Goal: Communication & Community: Answer question/provide support

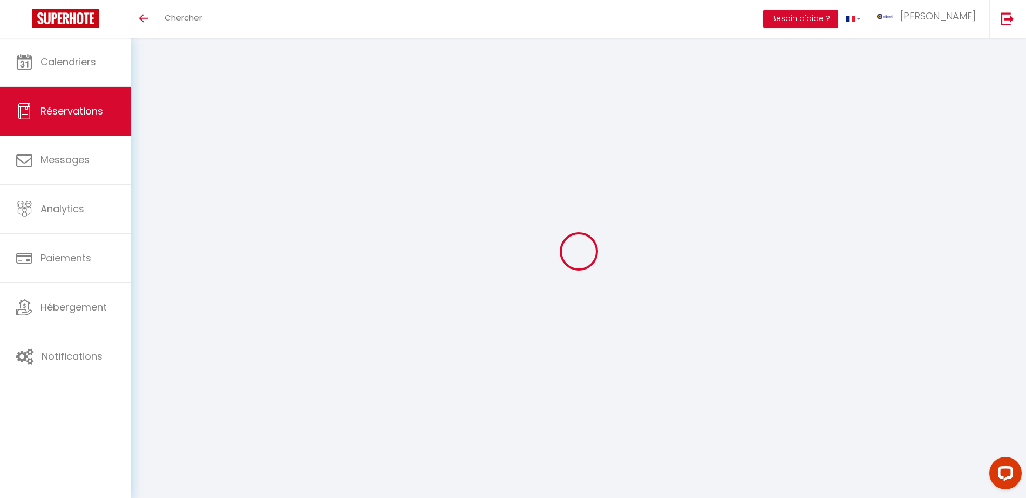
select select
checkbox input "false"
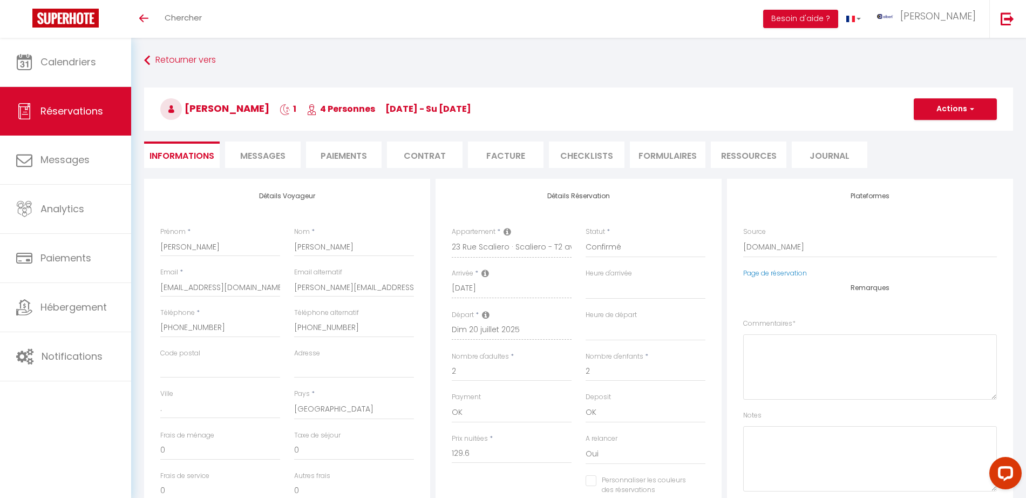
select select
checkbox input "false"
type textarea "** THIS RESERVATION HAS BEEN PRE-PAID ** BOOKING NOTE : Payment charge is EUR 3…"
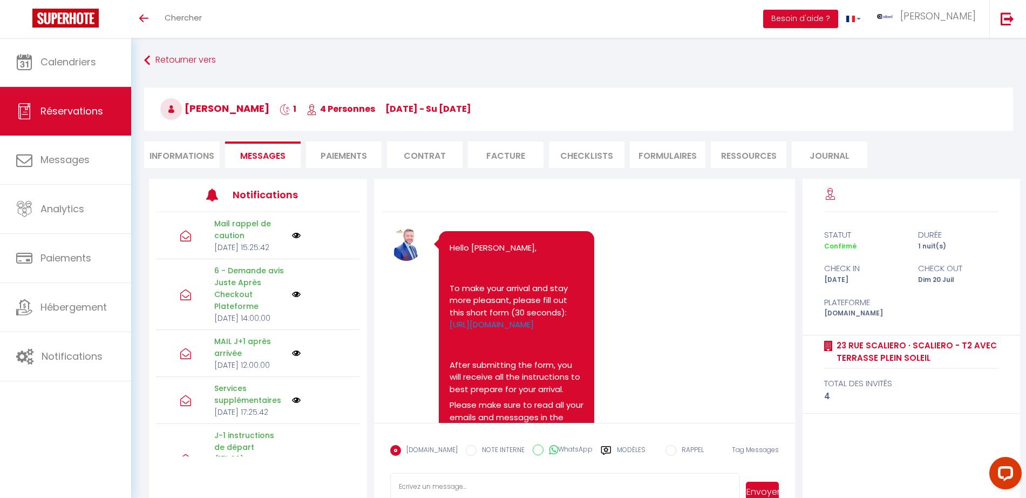
scroll to position [13185, 0]
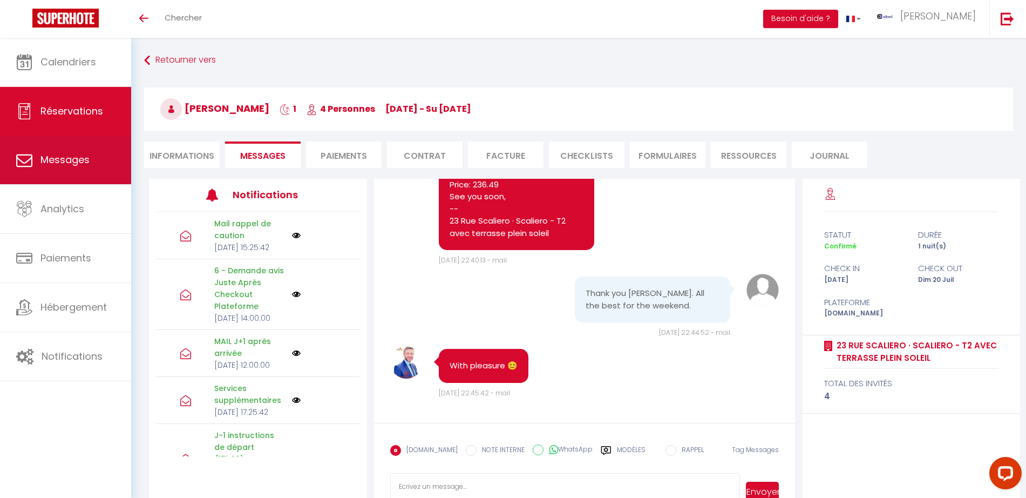
click at [85, 170] on link "Messages" at bounding box center [65, 160] width 131 height 49
select select "message"
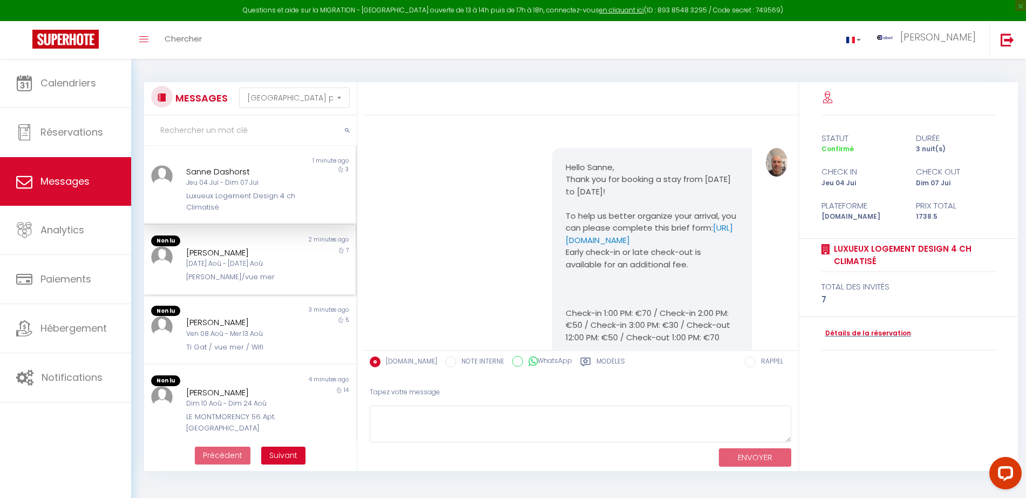
scroll to position [2499, 0]
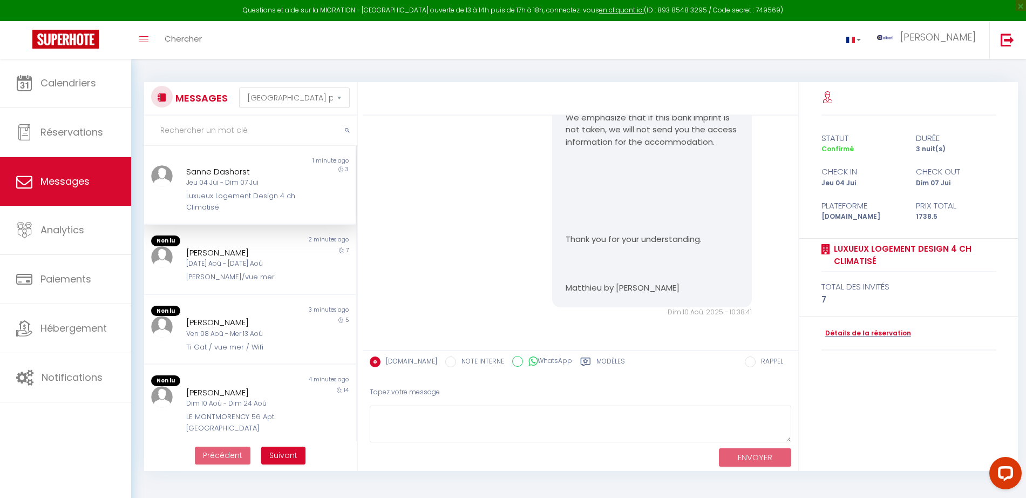
click at [230, 133] on input "text" at bounding box center [250, 131] width 213 height 30
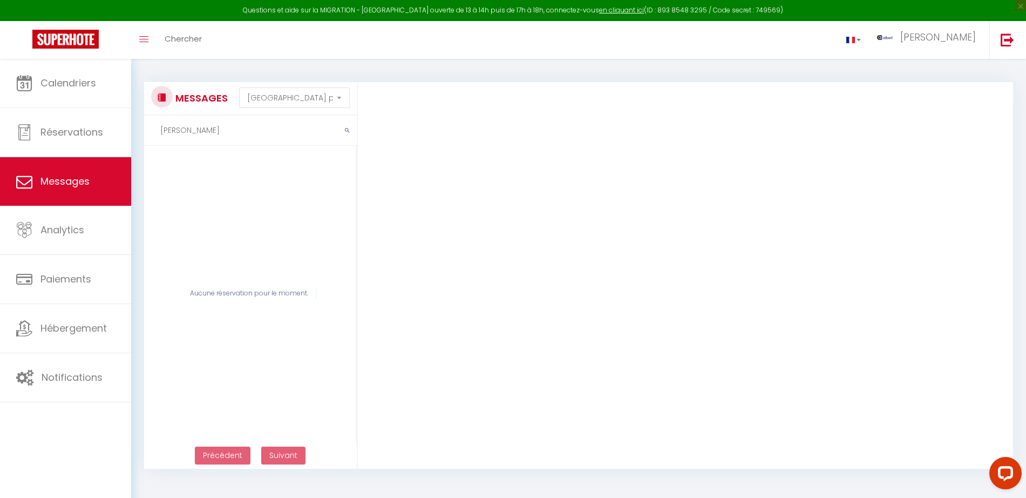
scroll to position [4449, 0]
type input "j"
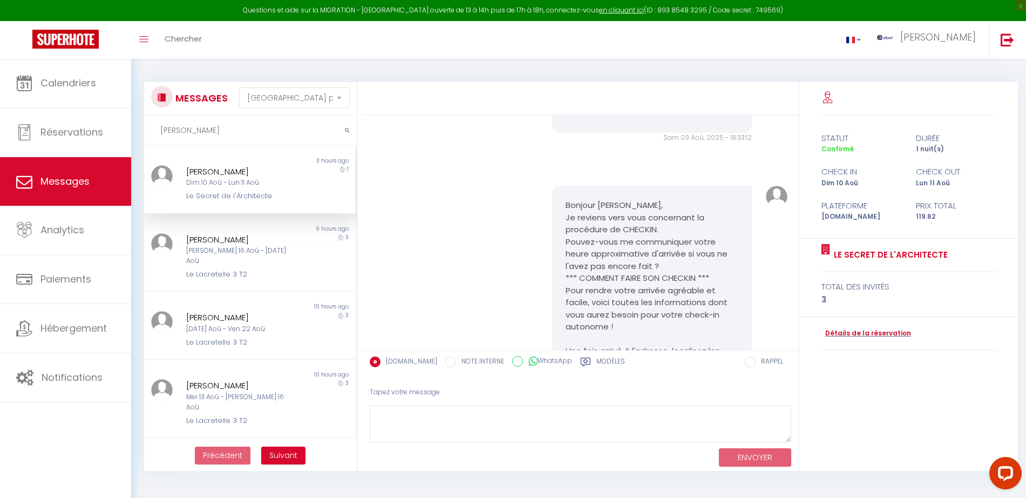
scroll to position [2308, 0]
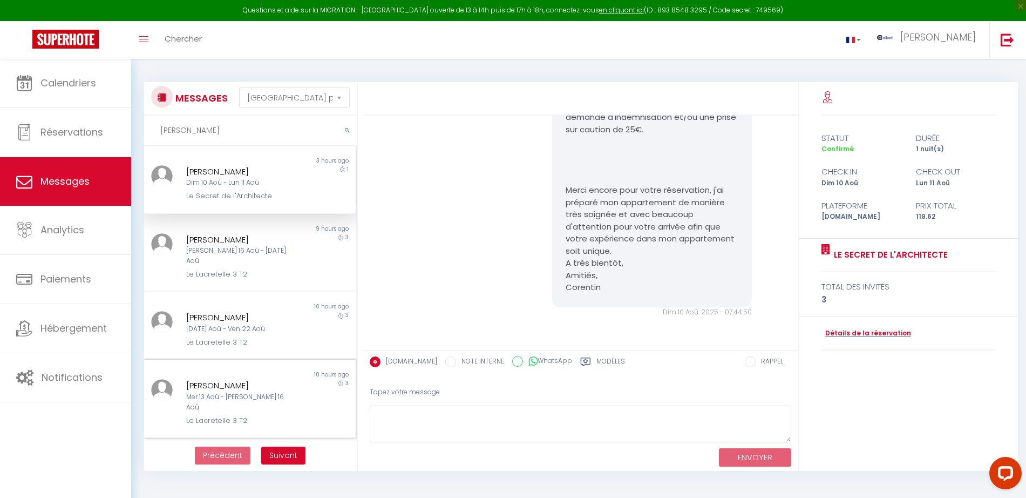
type input "matthias"
click at [277, 392] on div "Mer 13 Aoû - Sam 16 Aoû" at bounding box center [240, 402] width 109 height 21
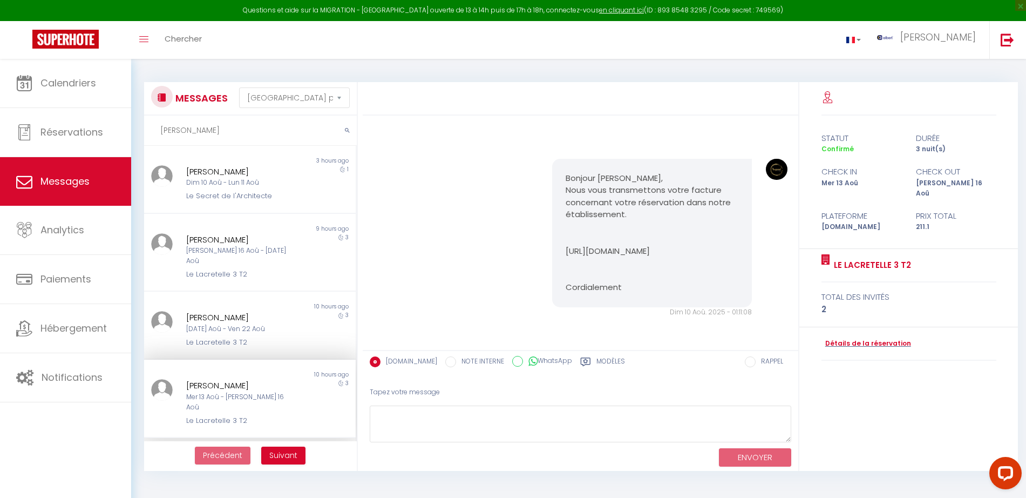
scroll to position [1790, 0]
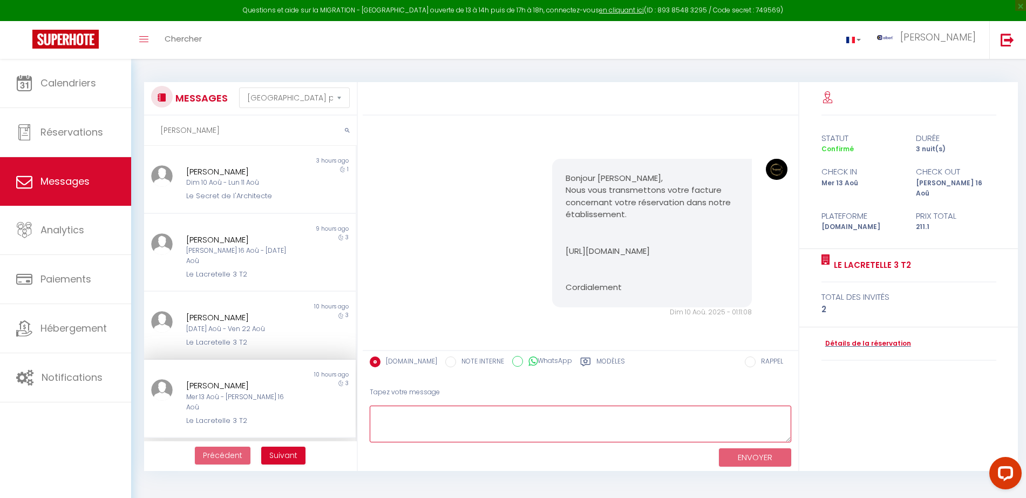
click at [407, 424] on textarea at bounding box center [581, 423] width 422 height 37
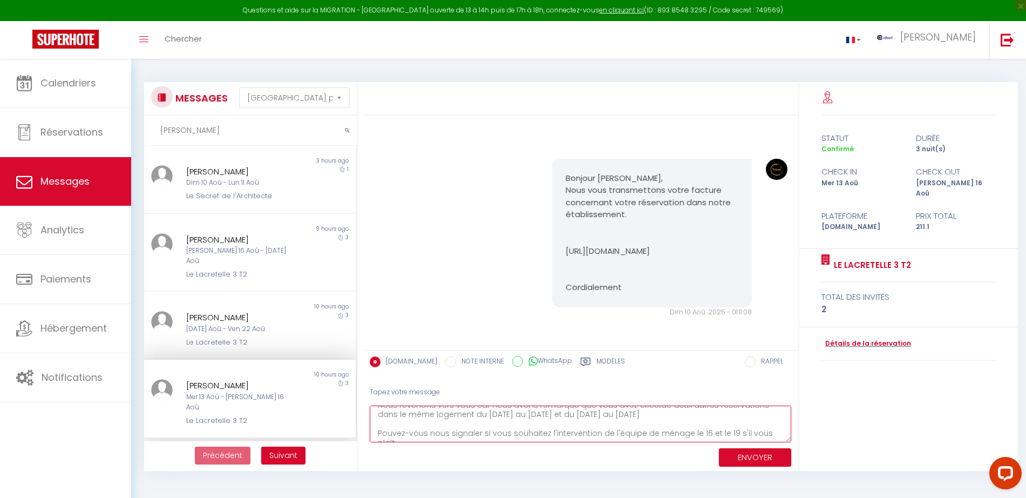
scroll to position [35, 0]
click at [472, 424] on textarea "Matthias, Nous revenons vers vous car nous avons remarqué que vous avez effectu…" at bounding box center [581, 423] width 422 height 37
click at [473, 421] on textarea "Matthias, Nous revenons vers vous car nous avons remarqué que vous avez effectu…" at bounding box center [581, 423] width 422 height 37
click at [473, 417] on textarea "Matthias, Nous revenons vers vous car nous avons remarqué que vous avez effectu…" at bounding box center [581, 423] width 422 height 37
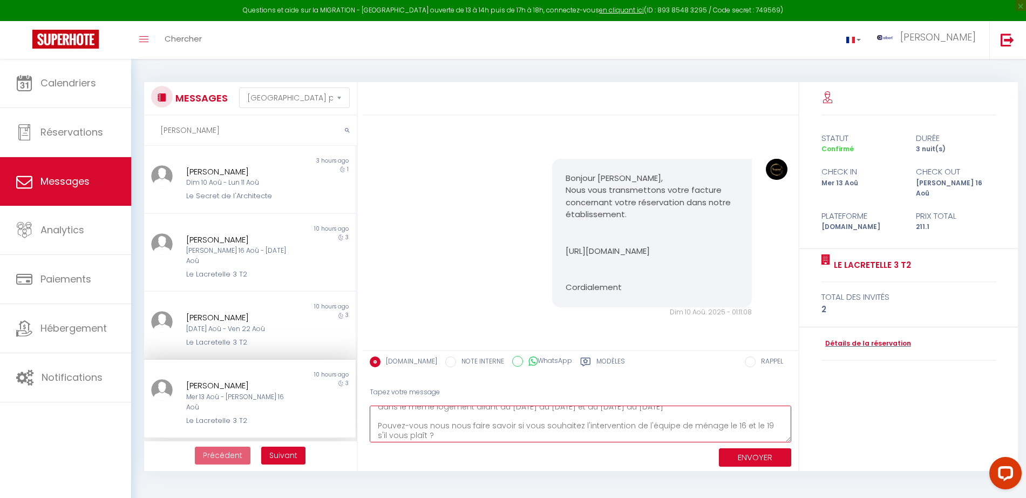
scroll to position [38, 0]
type textarea "Matthias, Nous revenons vers vous car nous avons remarqué que vous avez effectu…"
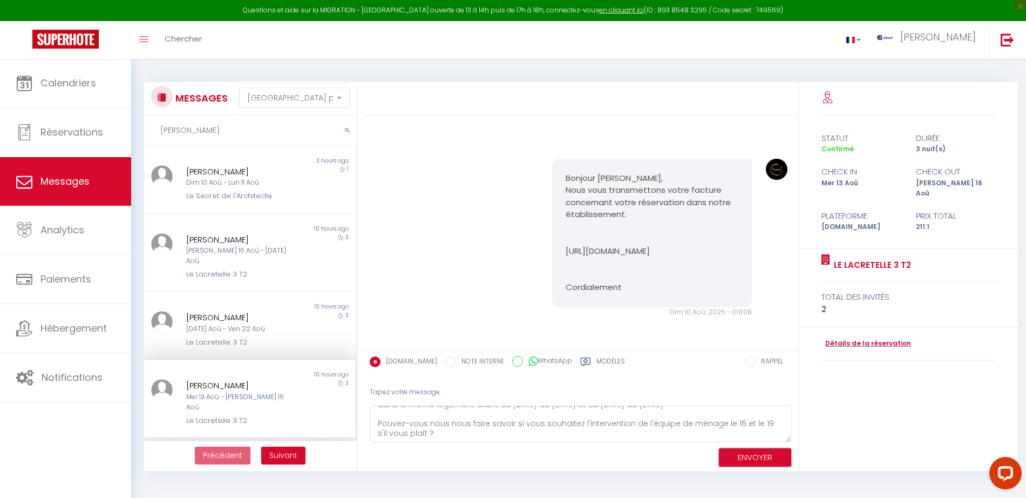
click at [761, 456] on button "ENVOYER" at bounding box center [755, 457] width 72 height 19
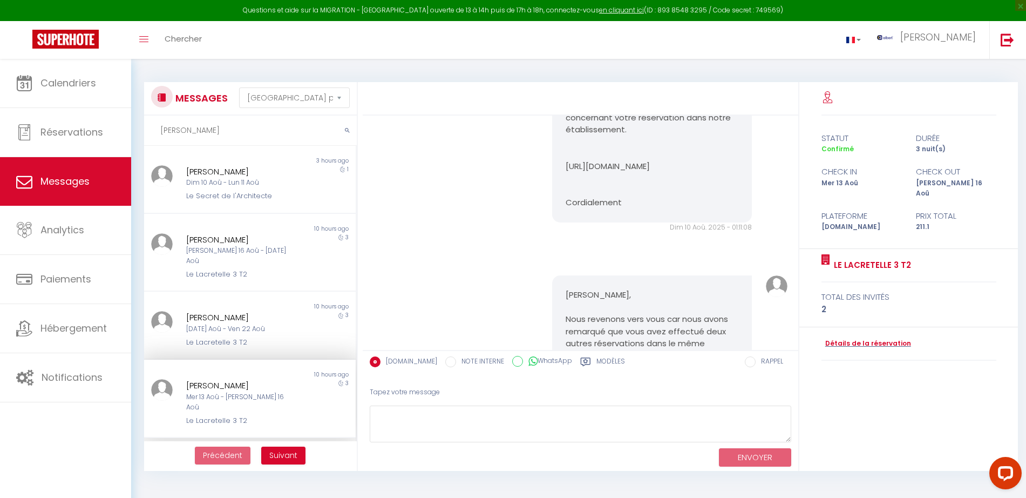
scroll to position [2004, 0]
